Goal: Obtain resource: Obtain resource

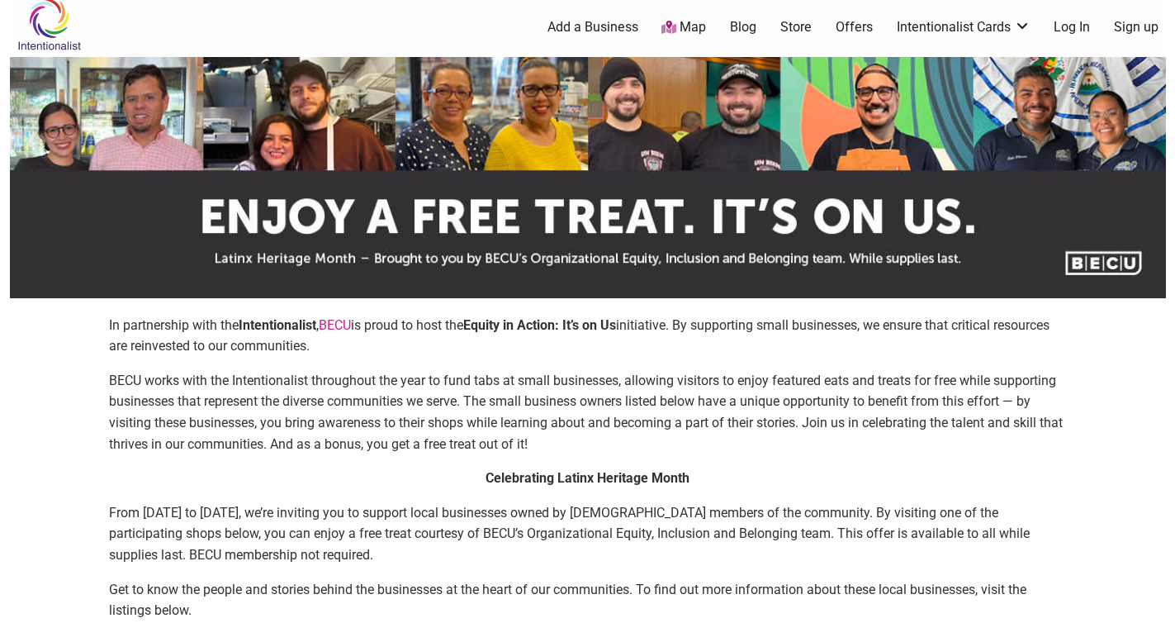
scroll to position [28, 0]
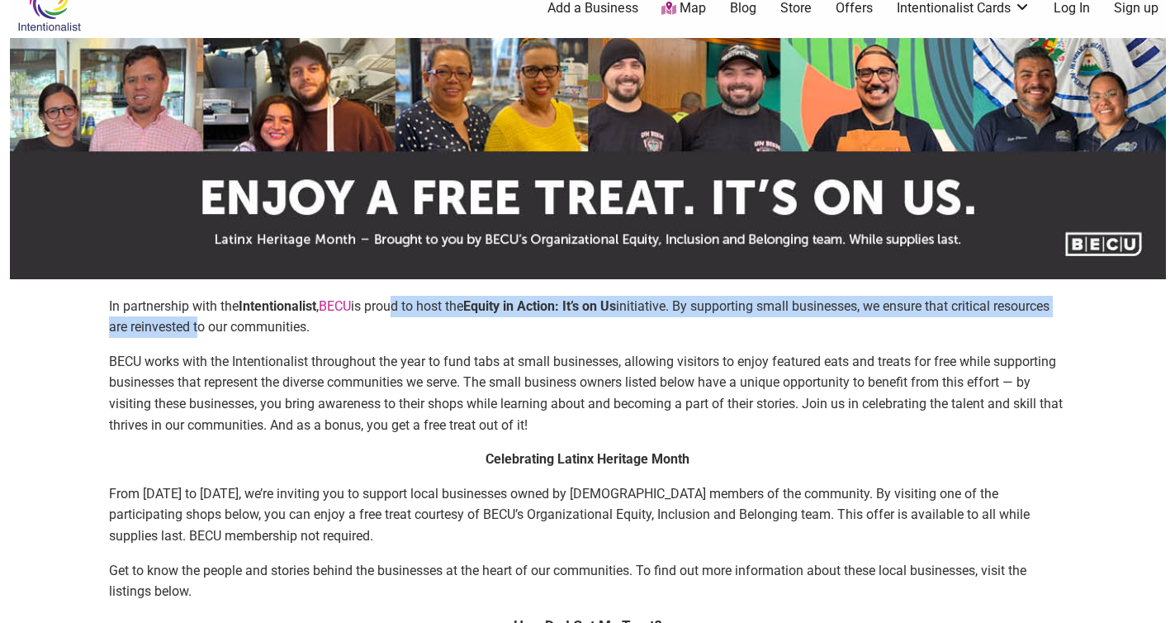
drag, startPoint x: 393, startPoint y: 306, endPoint x: 257, endPoint y: 332, distance: 138.7
click at [257, 332] on p "In partnership with the Intentionalist , [PERSON_NAME] is proud to host the Equ…" at bounding box center [588, 317] width 958 height 42
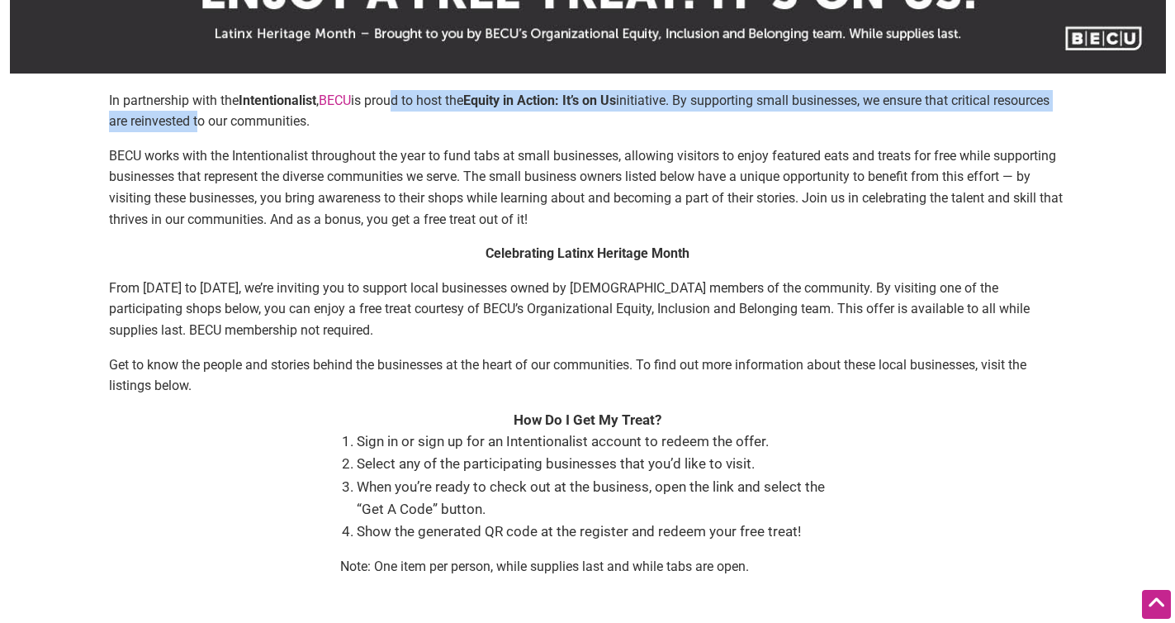
scroll to position [253, 0]
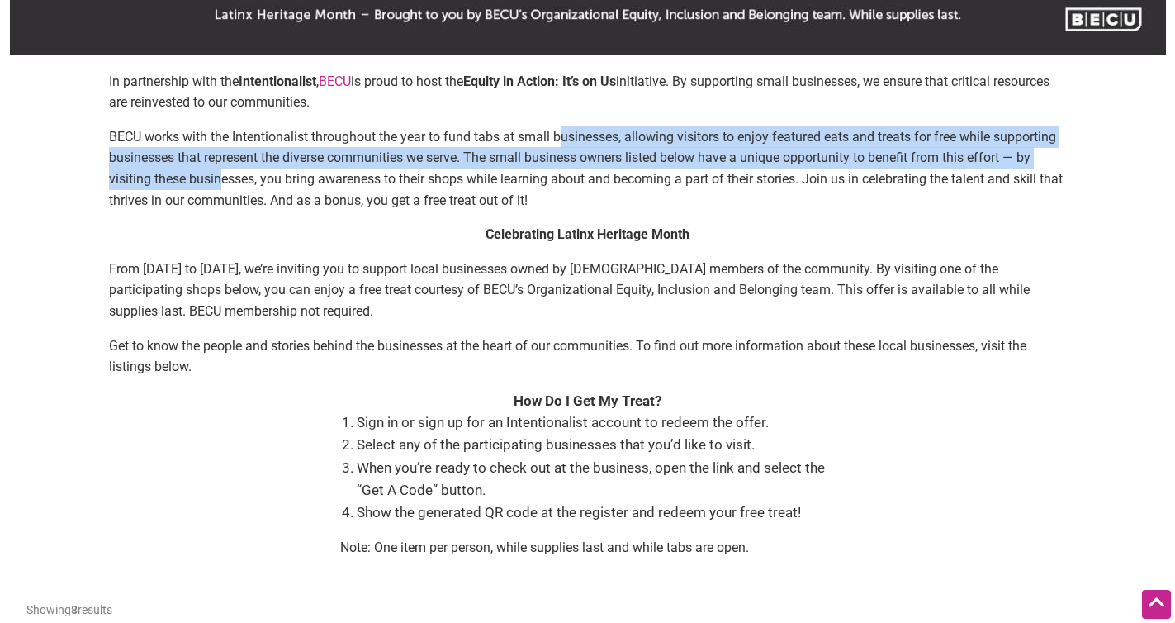
drag, startPoint x: 566, startPoint y: 138, endPoint x: 222, endPoint y: 169, distance: 345.0
click at [222, 169] on p "BECU works with the Intentionalist throughout the year to fund tabs at small bu…" at bounding box center [588, 168] width 958 height 84
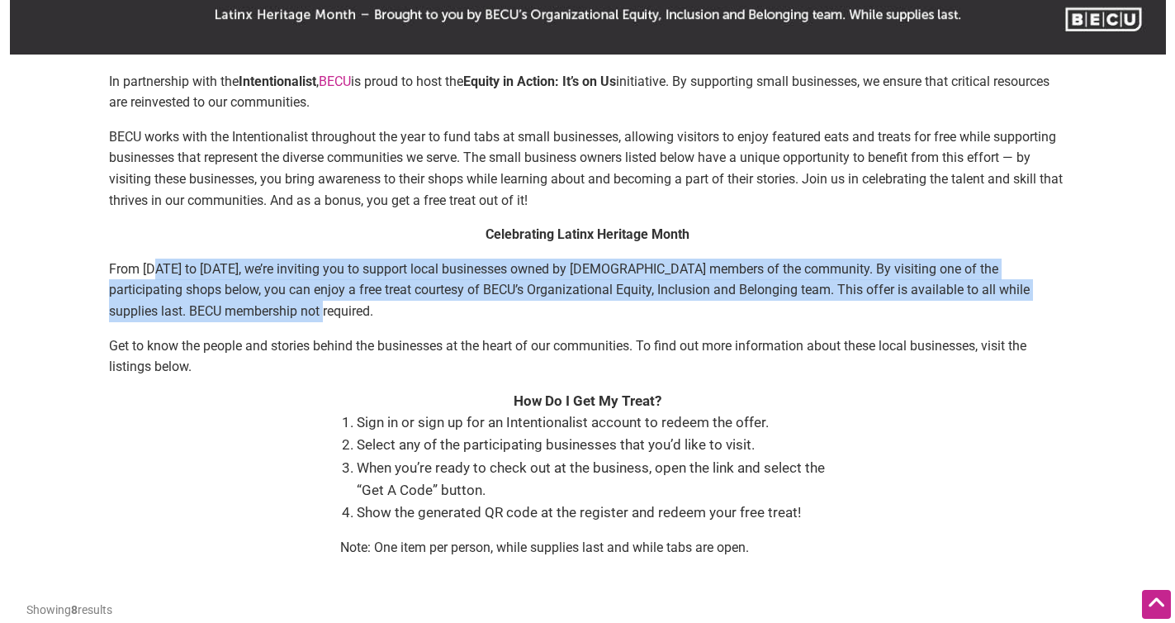
drag, startPoint x: 157, startPoint y: 267, endPoint x: 276, endPoint y: 304, distance: 124.6
click at [276, 304] on p "From [DATE] to [DATE], we’re inviting you to support local businesses owned by …" at bounding box center [588, 291] width 958 height 64
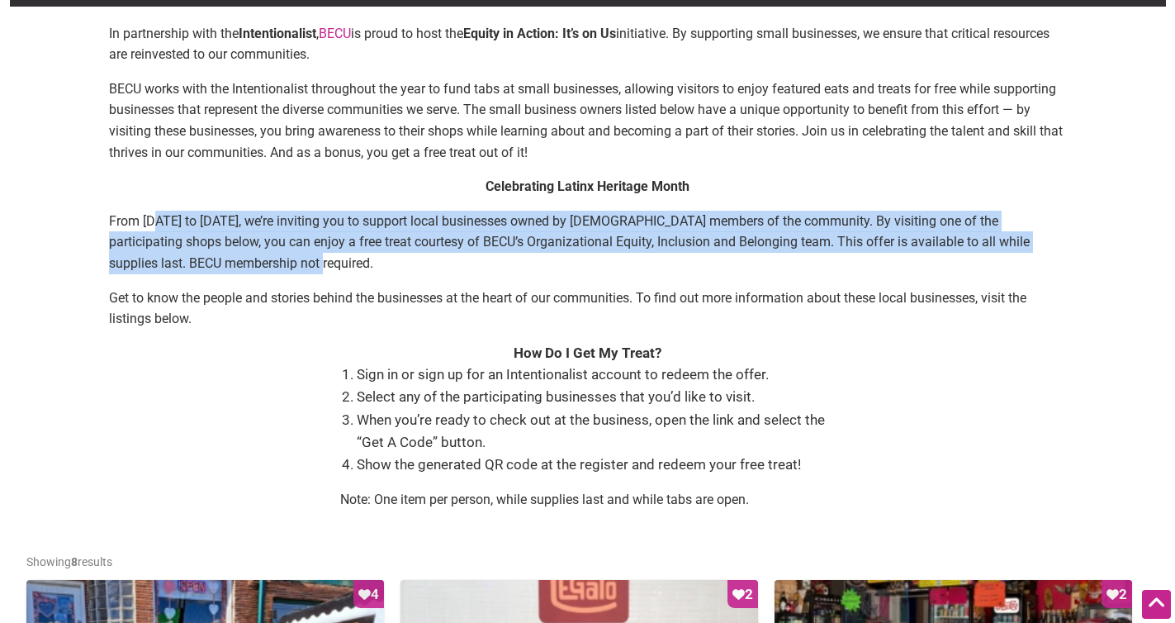
scroll to position [313, 0]
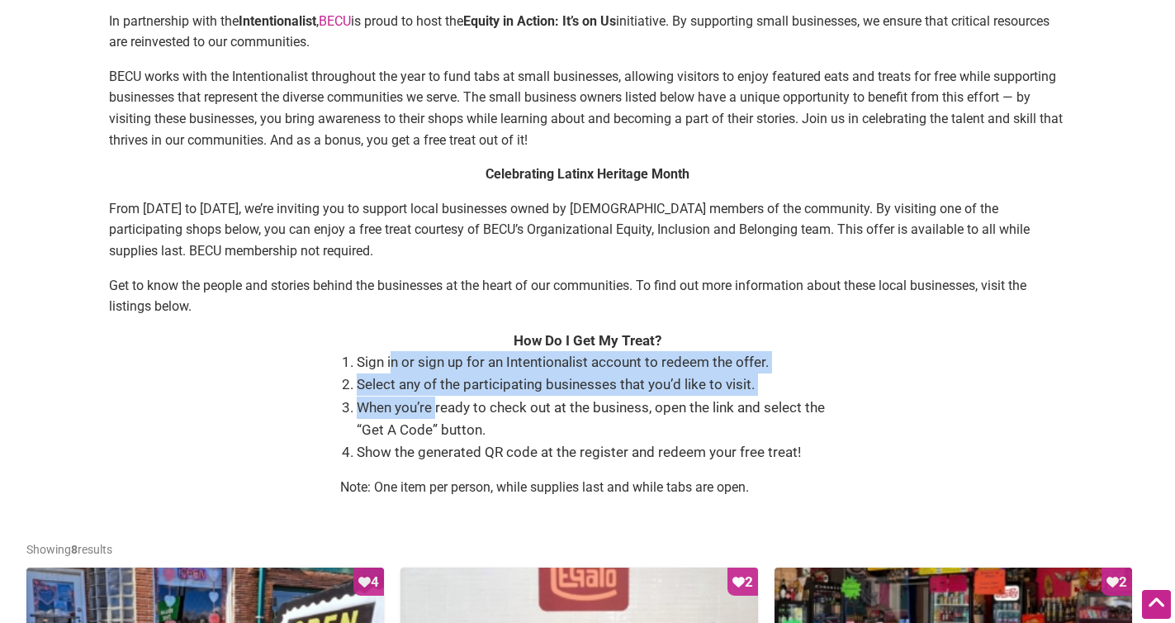
drag, startPoint x: 390, startPoint y: 364, endPoint x: 437, endPoint y: 413, distance: 67.8
click at [437, 413] on ol "Sign in or sign up for an Intentionalist account to redeem the offer. Select an…" at bounding box center [596, 407] width 479 height 112
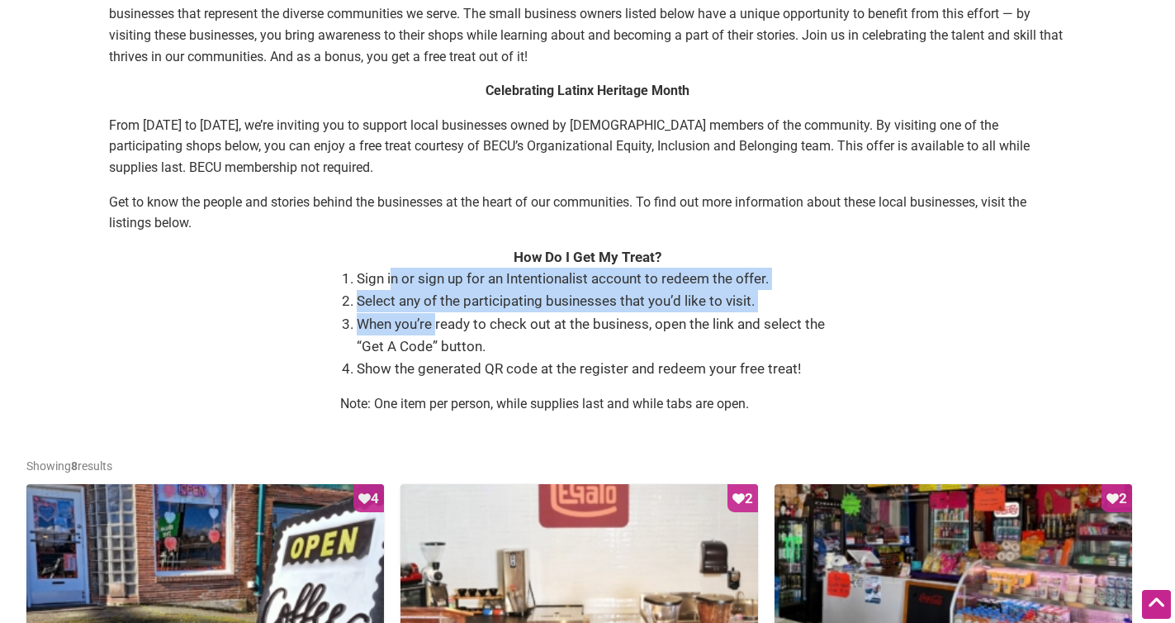
scroll to position [422, 0]
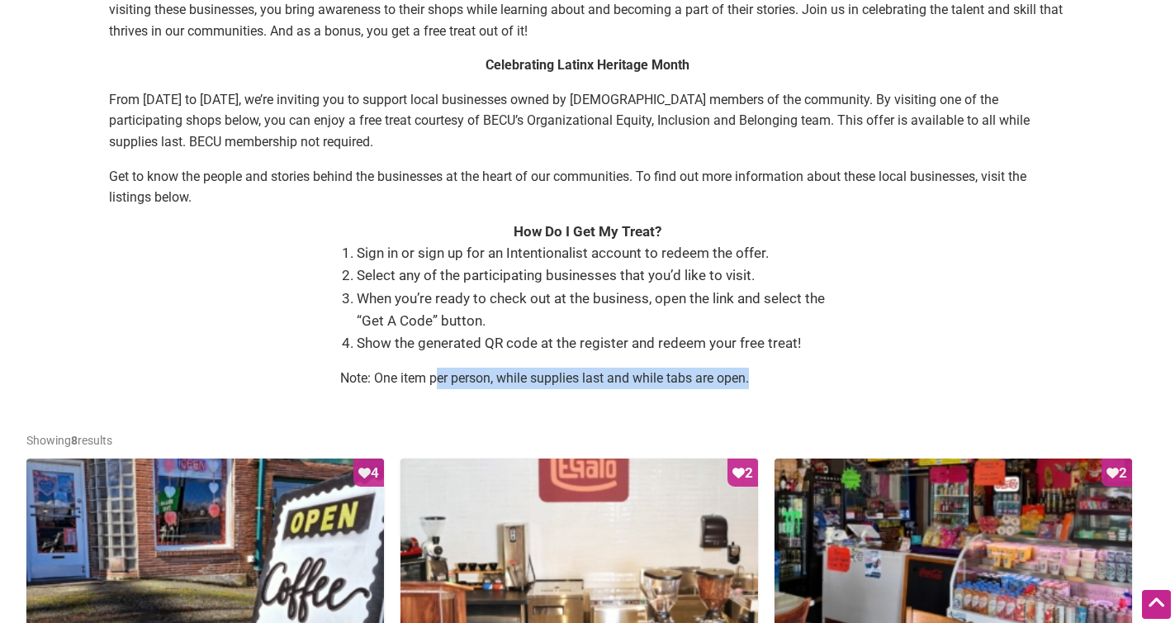
drag, startPoint x: 439, startPoint y: 377, endPoint x: 675, endPoint y: 392, distance: 235.8
click at [675, 392] on div "Sign in or sign up for an Intentionalist account to redeem the offer. Select an…" at bounding box center [588, 322] width 496 height 160
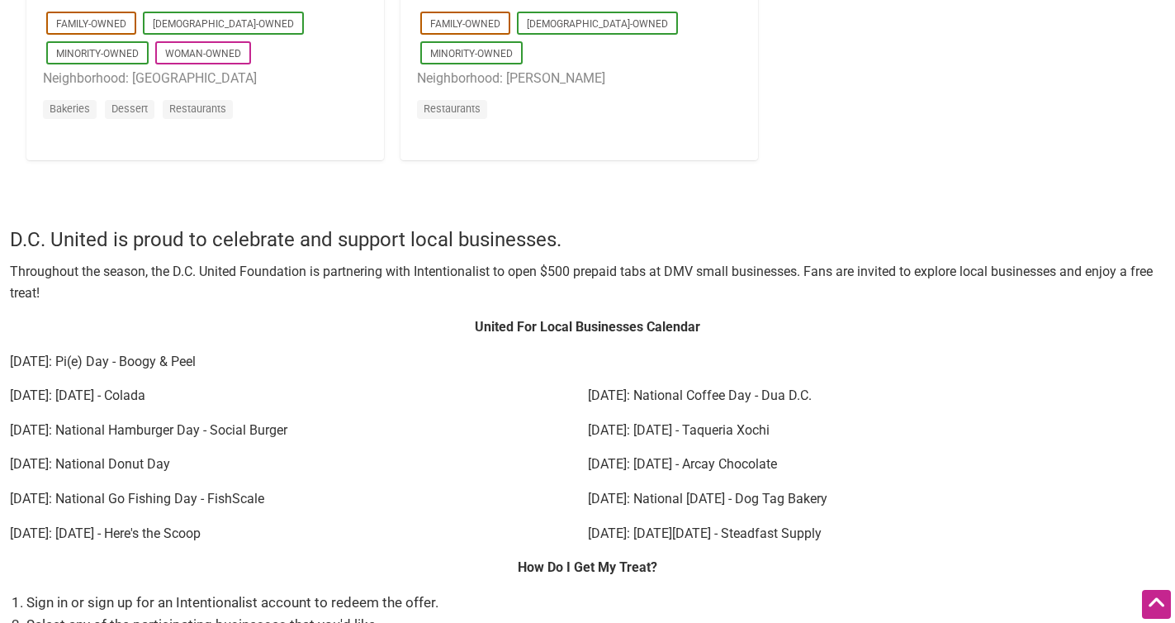
scroll to position [2029, 0]
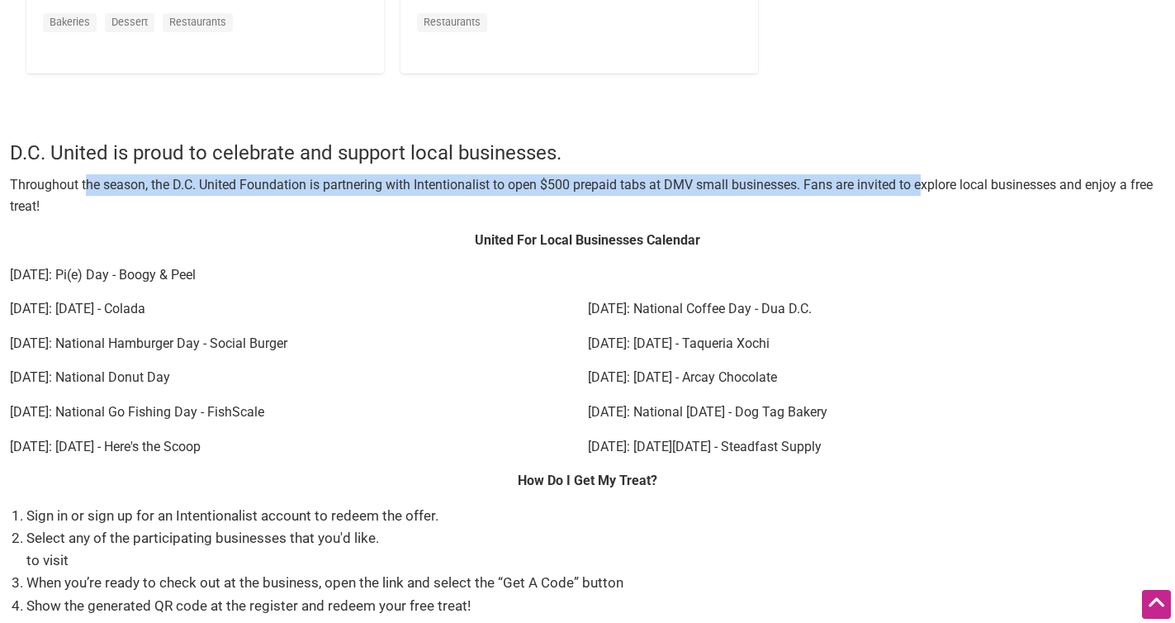
drag, startPoint x: 87, startPoint y: 182, endPoint x: 923, endPoint y: 181, distance: 835.8
click at [923, 181] on p "Throughout the season, the D.C. United Foundation is partnering with Intentiona…" at bounding box center [588, 195] width 1156 height 42
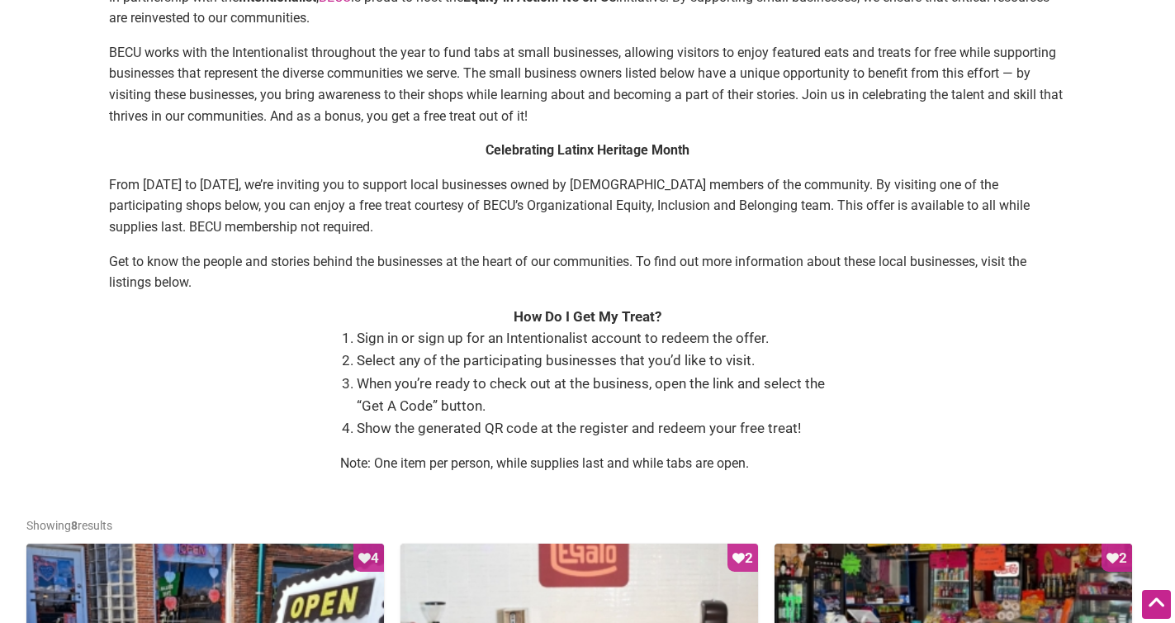
scroll to position [336, 0]
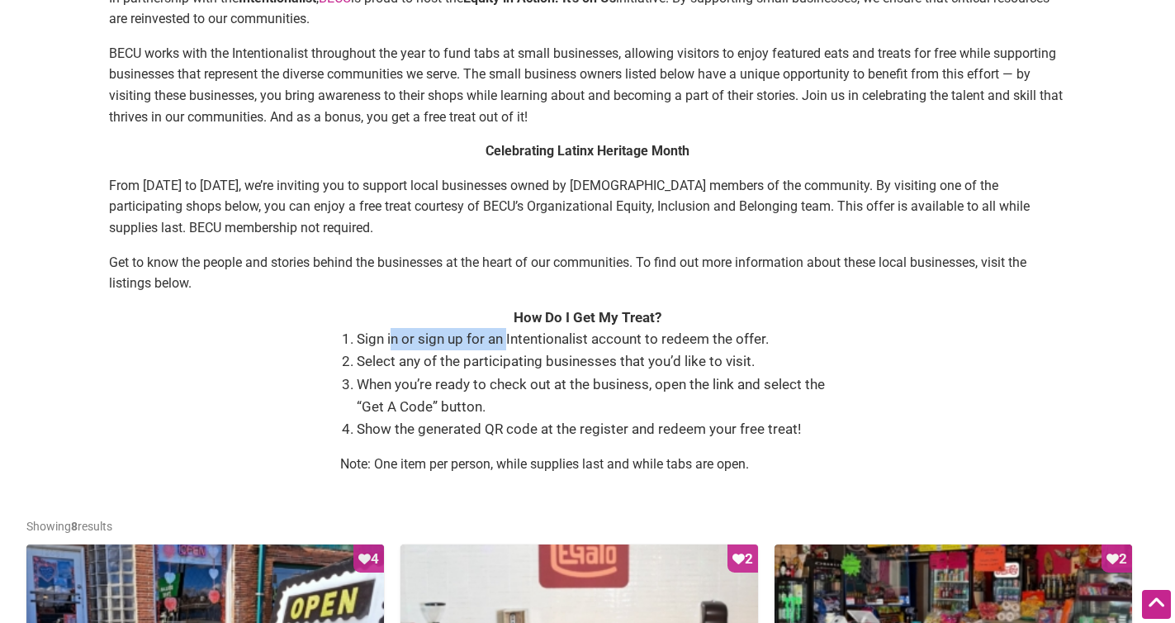
drag, startPoint x: 393, startPoint y: 339, endPoint x: 506, endPoint y: 346, distance: 113.4
click at [506, 346] on li "Sign in or sign up for an Intentionalist account to redeem the offer." at bounding box center [596, 339] width 479 height 22
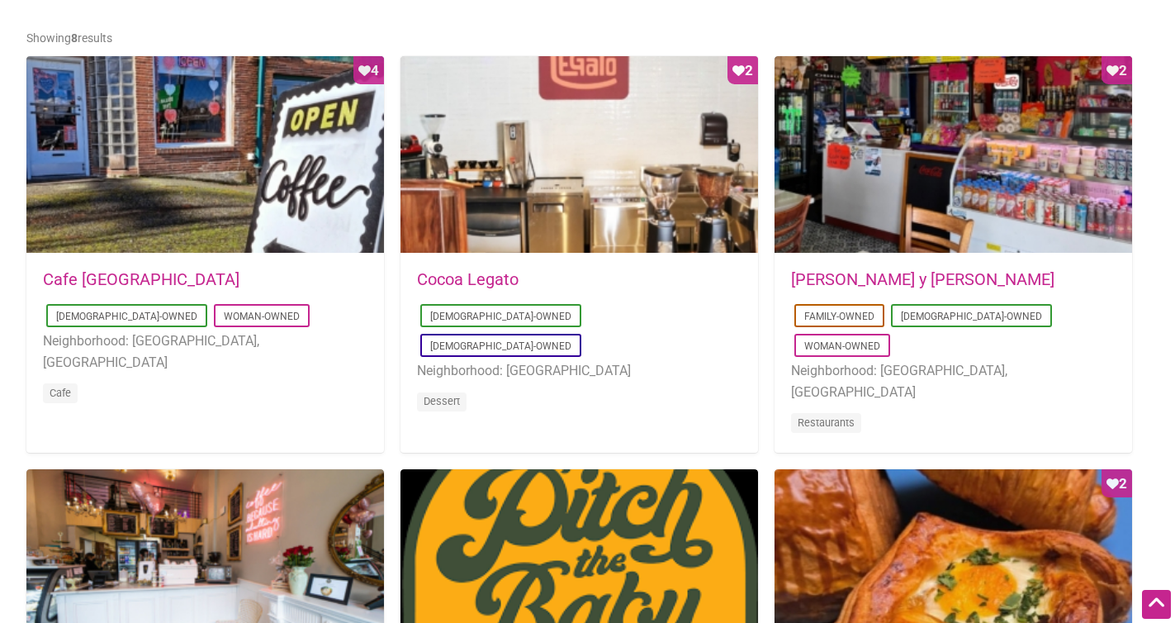
scroll to position [828, 0]
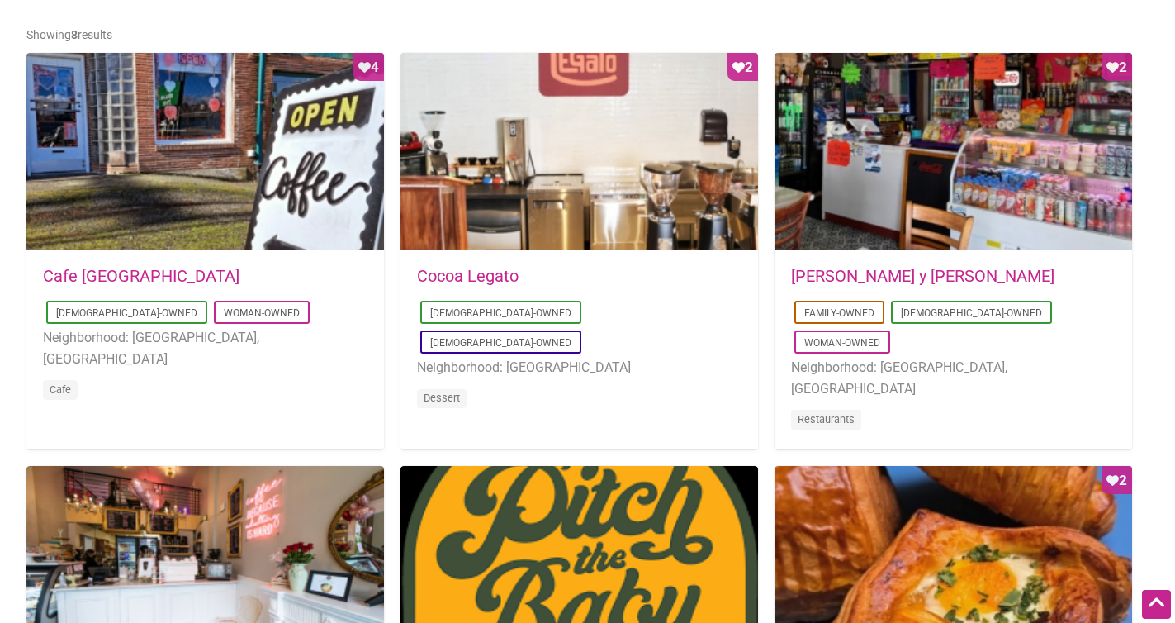
click at [875, 277] on link "[PERSON_NAME] y [PERSON_NAME]" at bounding box center [922, 276] width 263 height 20
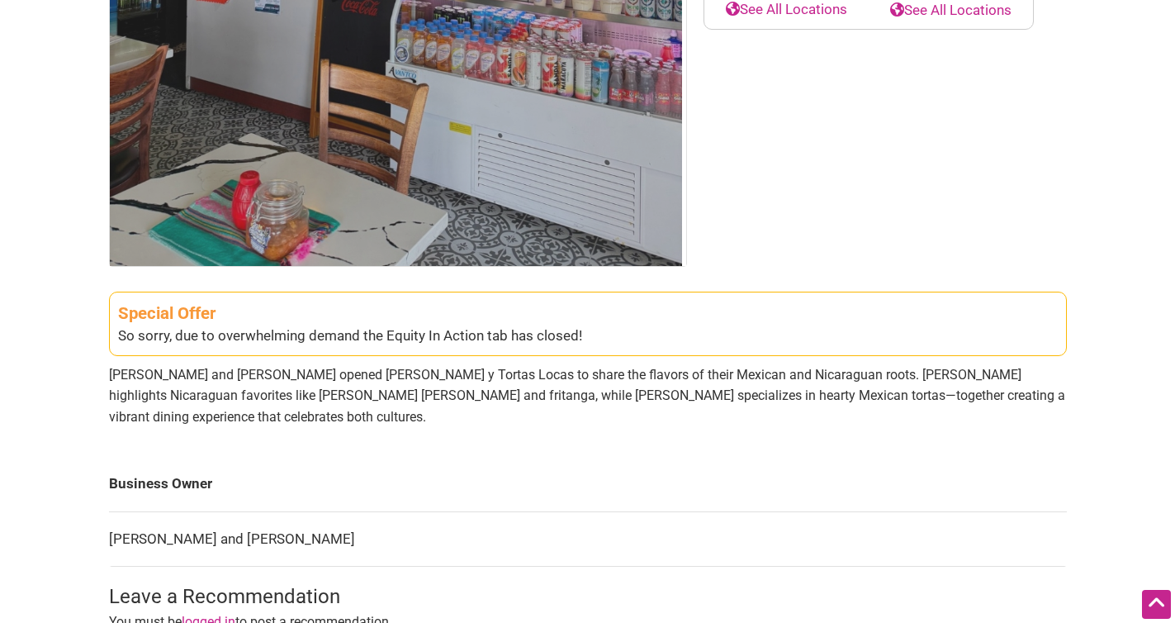
scroll to position [494, 0]
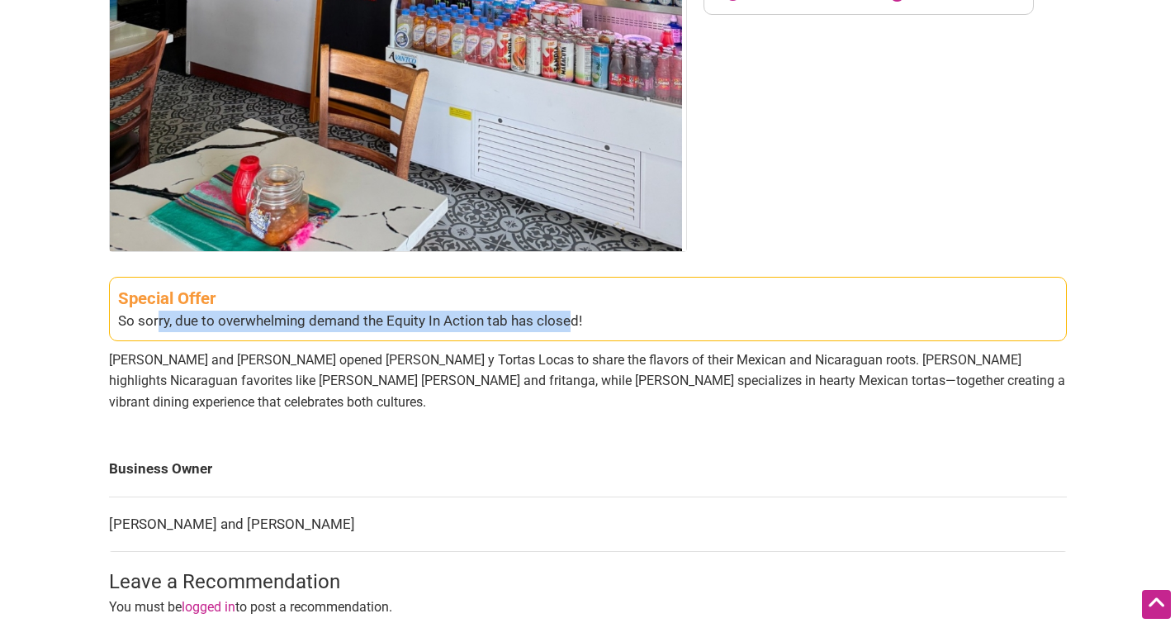
drag, startPoint x: 157, startPoint y: 321, endPoint x: 572, endPoint y: 325, distance: 415.4
click at [572, 325] on div "So sorry, due to overwhelming demand the Equity In Action tab has closed!" at bounding box center [588, 321] width 940 height 21
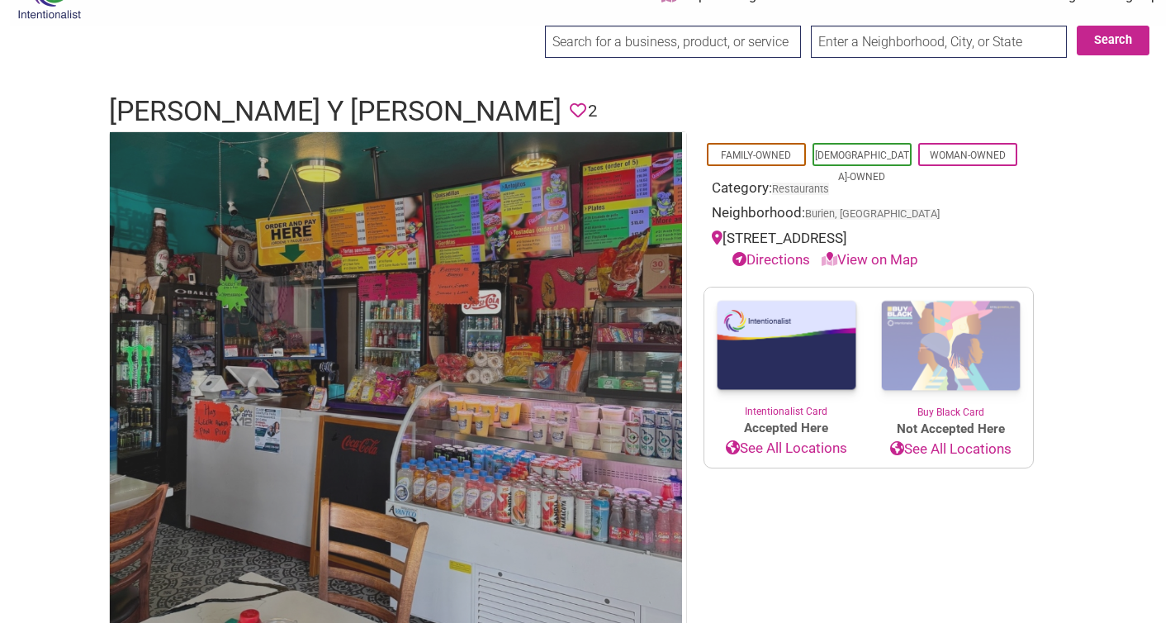
scroll to position [0, 0]
